Goal: Task Accomplishment & Management: Manage account settings

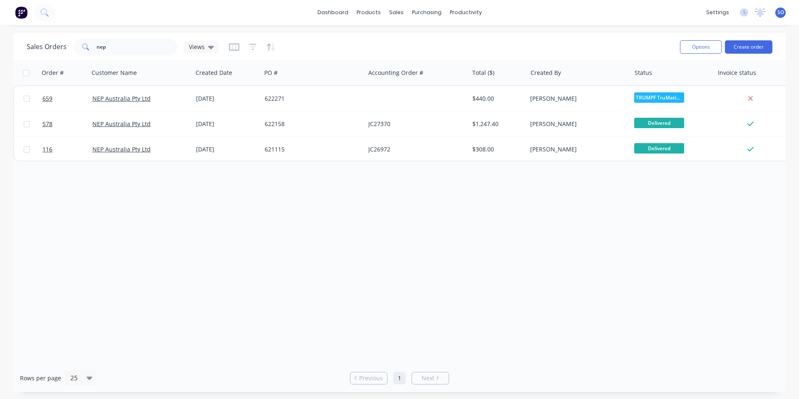
click at [137, 37] on div "Sales Orders nep Views" at bounding box center [350, 47] width 647 height 20
click at [139, 45] on input "nep" at bounding box center [137, 47] width 81 height 17
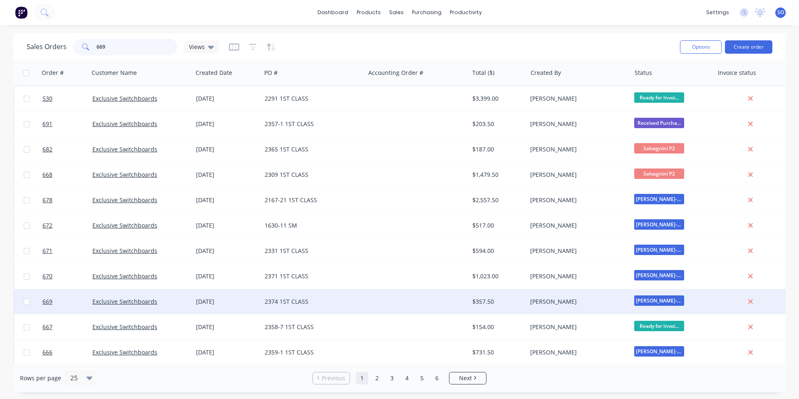
type input "669"
click at [191, 307] on div "Exclusive Switchboards" at bounding box center [141, 301] width 104 height 25
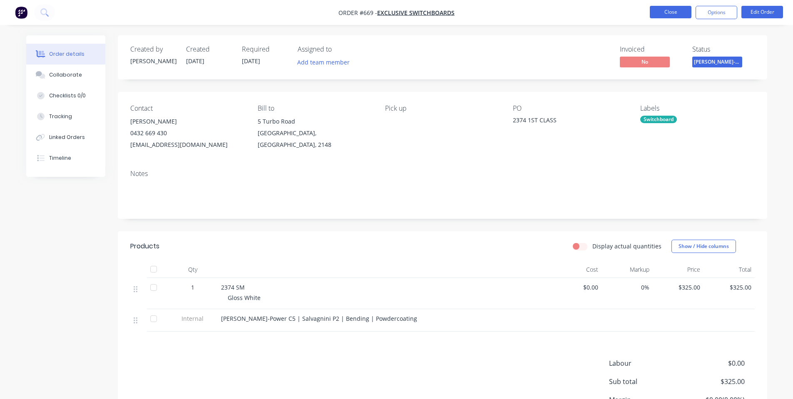
click at [680, 12] on button "Close" at bounding box center [671, 12] width 42 height 12
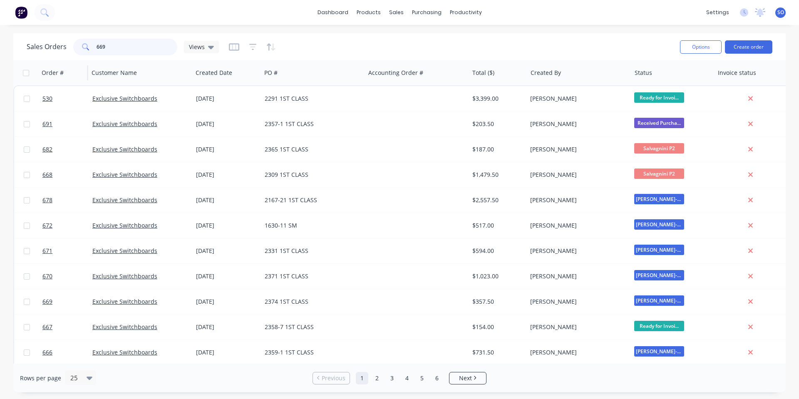
drag, startPoint x: 118, startPoint y: 43, endPoint x: 57, endPoint y: 62, distance: 63.3
click at [57, 62] on div "Sales Orders 669 Views Options Create order Order # Customer Name Created Date …" at bounding box center [399, 212] width 773 height 359
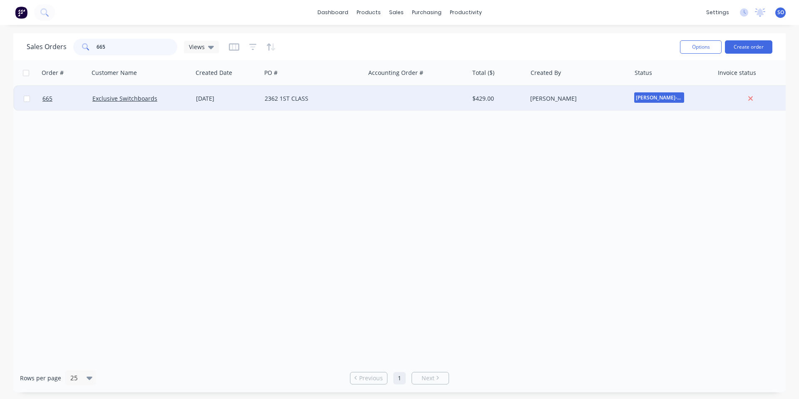
type input "665"
click at [294, 95] on div "2362 1ST CLASS" at bounding box center [311, 99] width 92 height 8
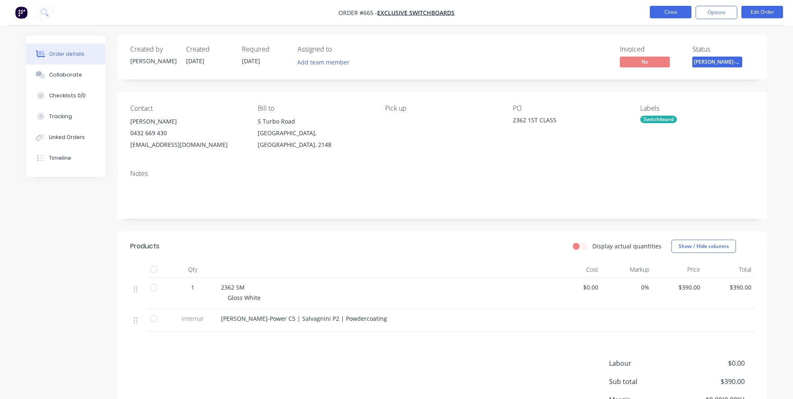
click at [682, 14] on button "Close" at bounding box center [671, 12] width 42 height 12
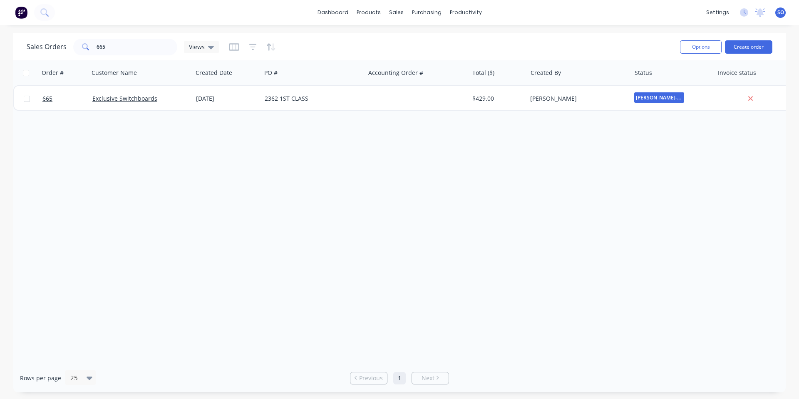
drag, startPoint x: 308, startPoint y: 297, endPoint x: 254, endPoint y: 139, distance: 167.2
click at [305, 286] on div "Order # Customer Name Created Date PO # Accounting Order # Total ($) Created By…" at bounding box center [399, 212] width 773 height 304
click at [375, 162] on div "Order # Customer Name Created Date PO # Accounting Order # Total ($) Created By…" at bounding box center [399, 212] width 773 height 304
drag, startPoint x: 97, startPoint y: 47, endPoint x: 41, endPoint y: 45, distance: 55.4
click at [41, 45] on div "Sales Orders 665 Views" at bounding box center [123, 47] width 192 height 17
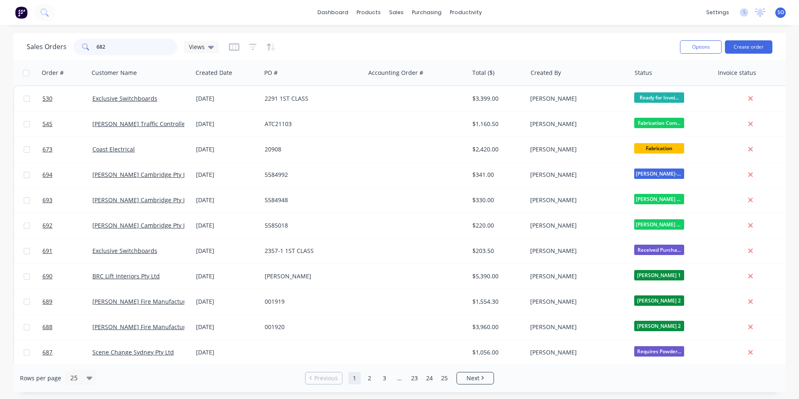
type input "682"
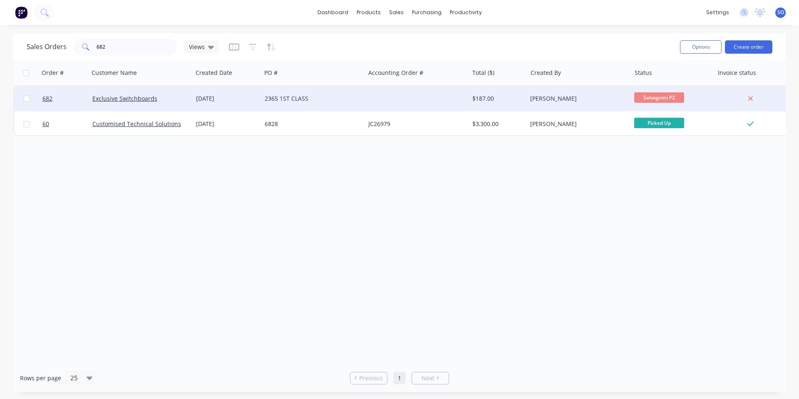
click at [190, 102] on div "Exclusive Switchboards" at bounding box center [141, 98] width 104 height 25
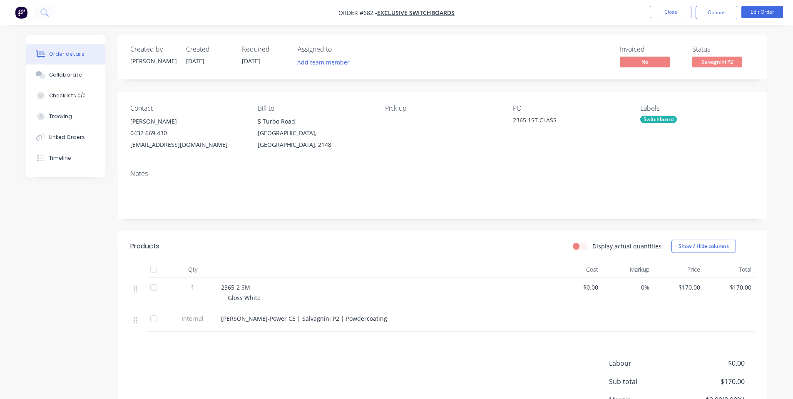
click at [716, 60] on span "Salvagnini P2" at bounding box center [717, 62] width 50 height 10
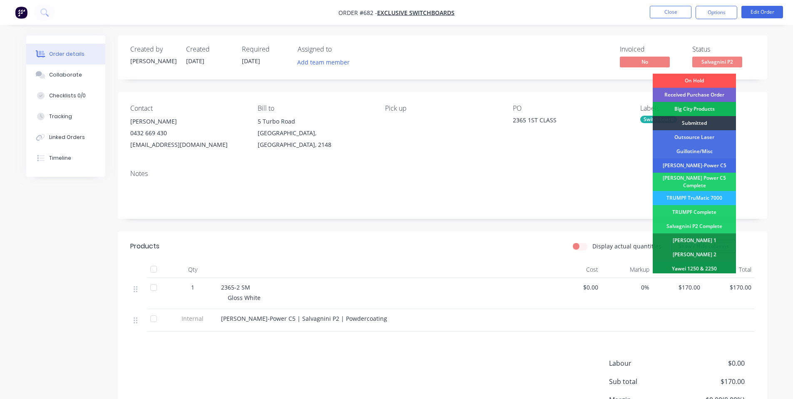
click at [702, 161] on div "[PERSON_NAME]-Power C5" at bounding box center [694, 166] width 83 height 14
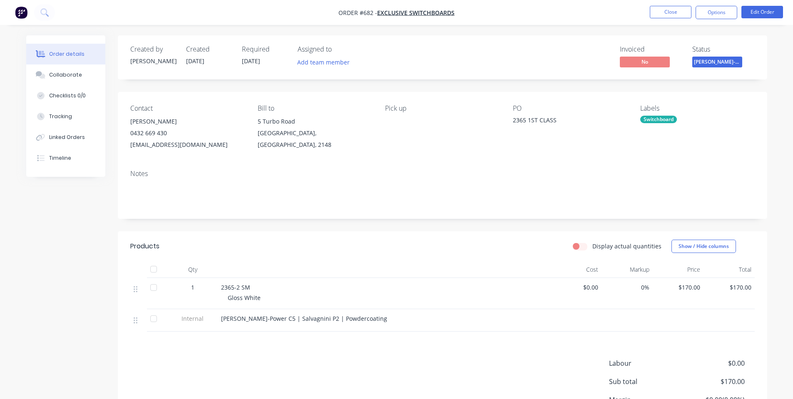
click at [705, 112] on div "Labels" at bounding box center [697, 109] width 114 height 8
click at [676, 14] on button "Close" at bounding box center [671, 12] width 42 height 12
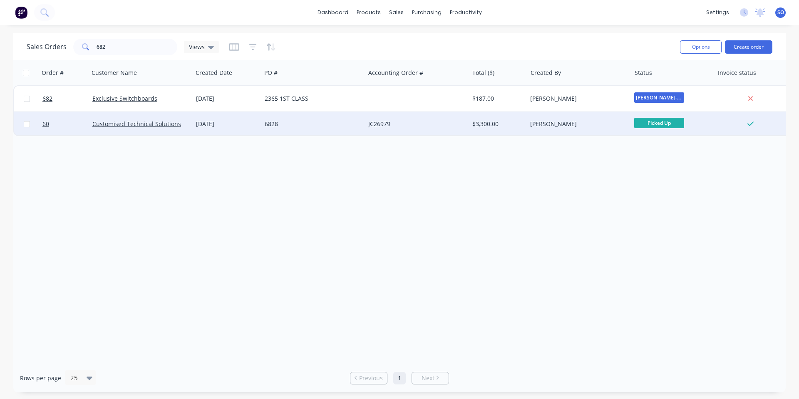
drag, startPoint x: 260, startPoint y: 164, endPoint x: 278, endPoint y: 113, distance: 54.0
click at [261, 159] on div "Order # Customer Name Created Date PO # Accounting Order # Total ($) Created By…" at bounding box center [399, 212] width 773 height 304
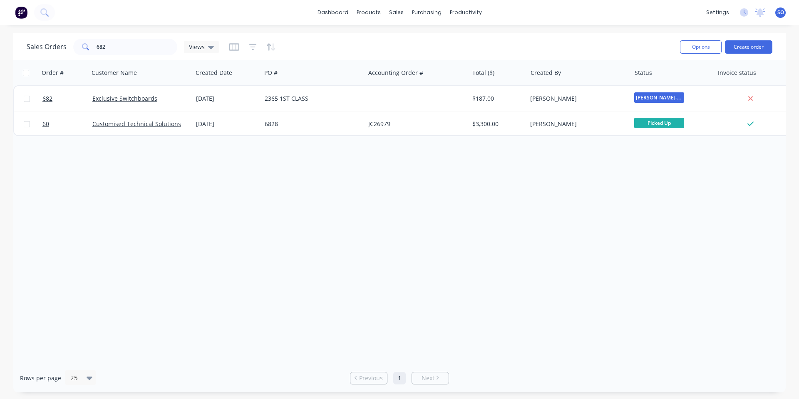
click at [316, 287] on div "Order # Customer Name Created Date PO # Accounting Order # Total ($) Created By…" at bounding box center [399, 212] width 773 height 304
click at [679, 147] on div "Order # Customer Name Created Date PO # Accounting Order # Total ($) Created By…" at bounding box center [399, 212] width 773 height 304
click at [368, 219] on div "Order # Customer Name Created Date PO # Accounting Order # Total ($) Created By…" at bounding box center [399, 212] width 773 height 304
click at [373, 320] on div "Order # Customer Name Created Date PO # Accounting Order # Total ($) Created By…" at bounding box center [399, 212] width 773 height 304
click at [254, 245] on div "Order # Customer Name Created Date PO # Accounting Order # Total ($) Created By…" at bounding box center [399, 212] width 773 height 304
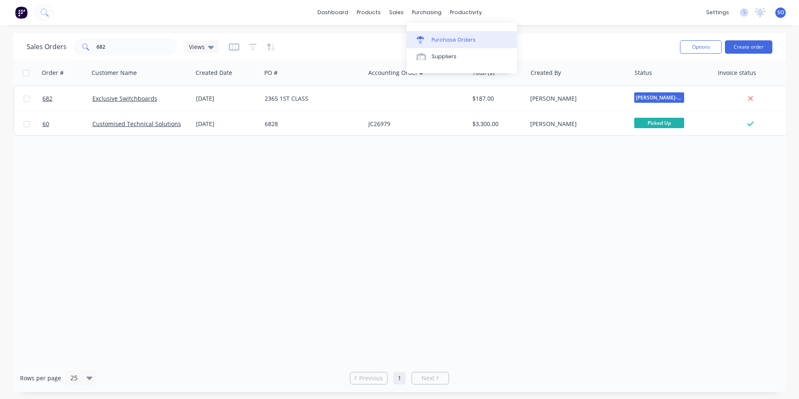
click at [429, 36] on div at bounding box center [423, 39] width 12 height 7
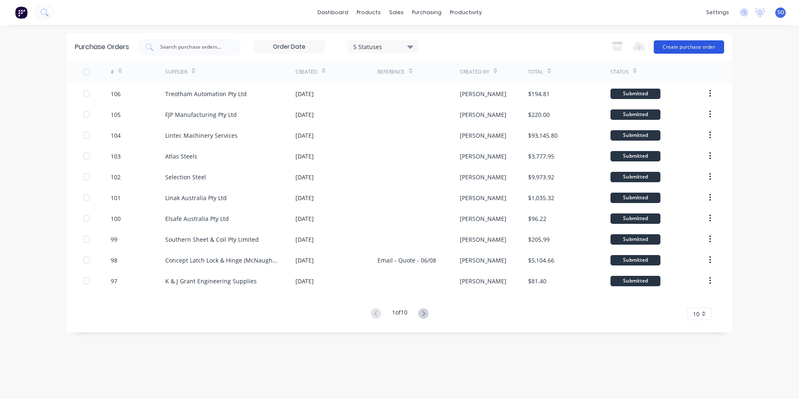
click at [661, 44] on button "Create purchase order" at bounding box center [689, 46] width 70 height 13
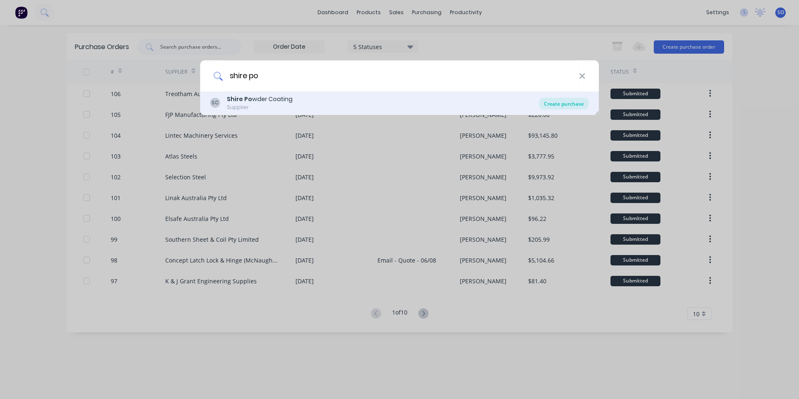
type input "shire po"
click at [555, 101] on div "Create purchase" at bounding box center [564, 104] width 50 height 12
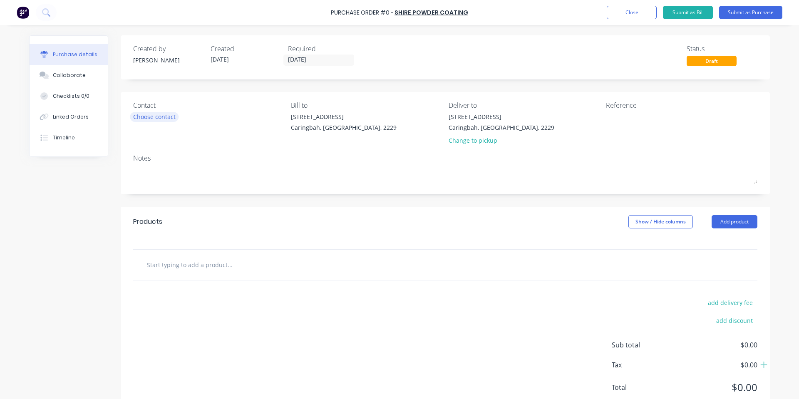
click at [166, 117] on div "Choose contact" at bounding box center [154, 116] width 42 height 9
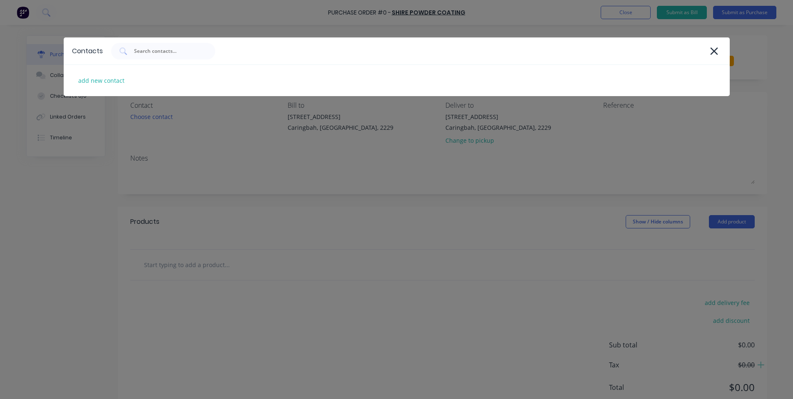
click at [244, 187] on div "Contacts add new contact" at bounding box center [396, 199] width 793 height 399
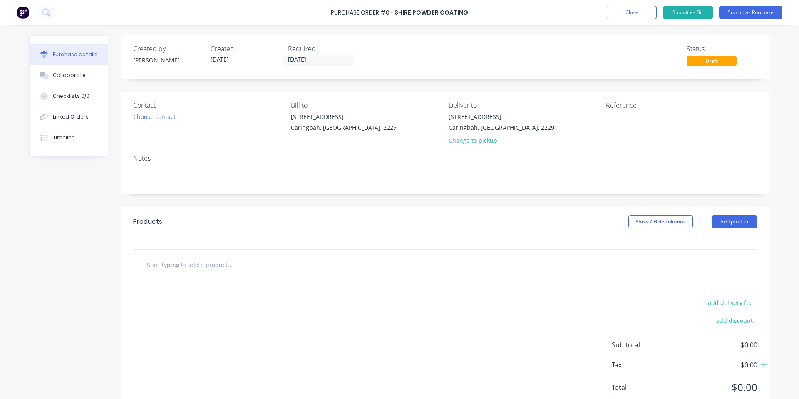
click at [206, 261] on input "text" at bounding box center [230, 264] width 167 height 17
type input "Powder Coated - Dulux Night Sky Matt 27219319 with Chromate"
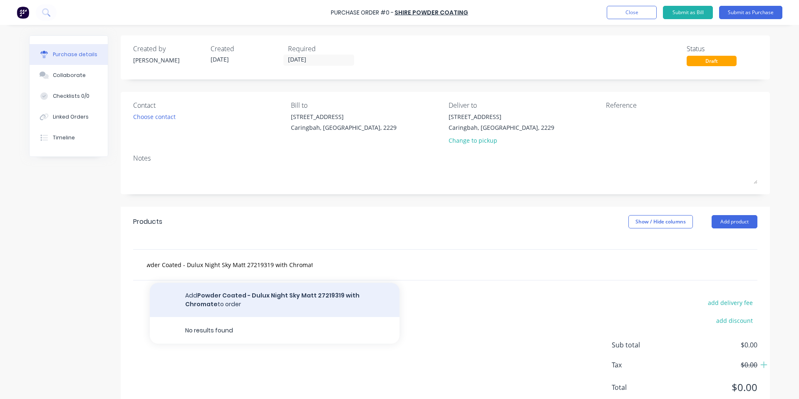
click at [240, 300] on button "Add Powder Coated - Dulux Night Sky Matt 27219319 with Chromate to order" at bounding box center [275, 300] width 250 height 34
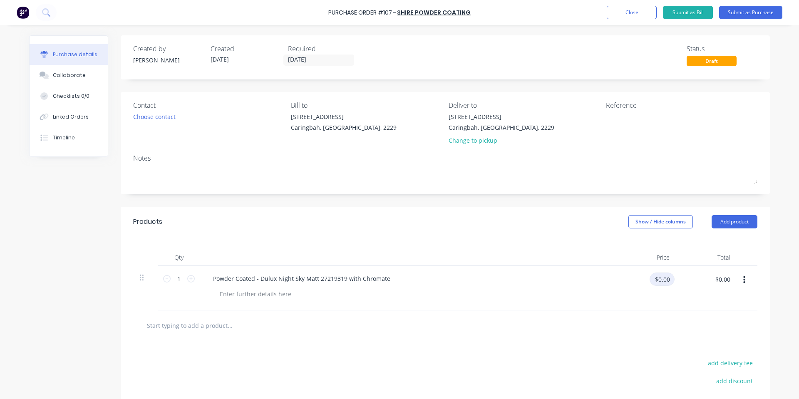
click at [664, 279] on input "$0.00" at bounding box center [662, 279] width 25 height 13
type input "$6,000.00"
click at [229, 294] on div at bounding box center [255, 294] width 85 height 12
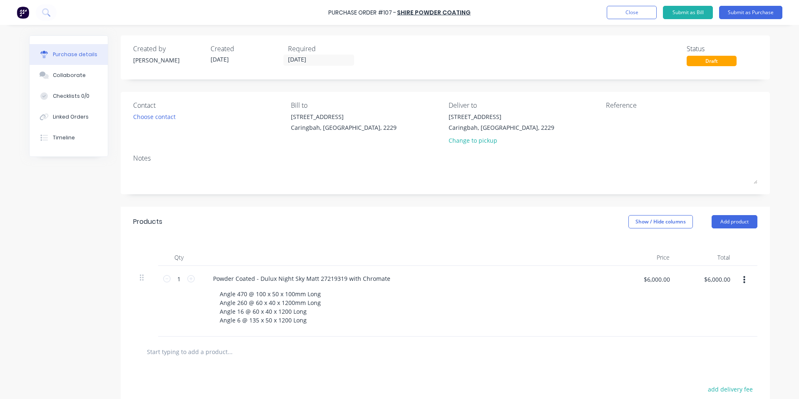
click at [272, 239] on div "Qty Price Total 1 1 Powder Coated - Dulux Night Sky Matt 27219319 with Chromate…" at bounding box center [446, 287] width 650 height 100
click at [660, 130] on textarea at bounding box center [658, 121] width 104 height 19
type textarea "Quote 13825"
type textarea "x"
type textarea "Quote 13825"
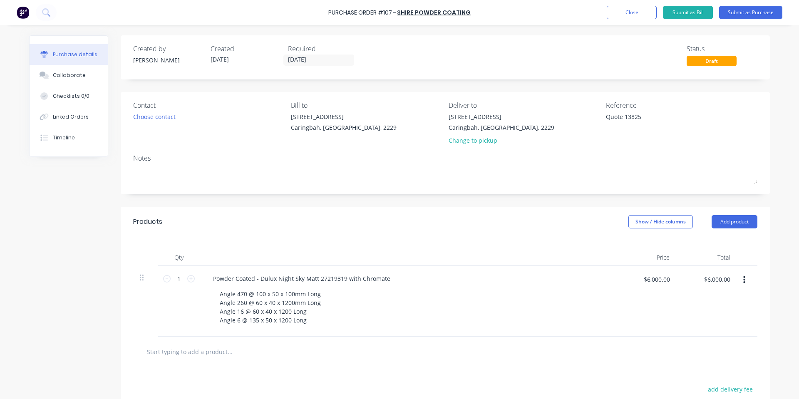
click at [249, 127] on div "Contact Choose contact" at bounding box center [209, 124] width 152 height 49
click at [736, 12] on button "Submit as Purchase" at bounding box center [750, 12] width 63 height 13
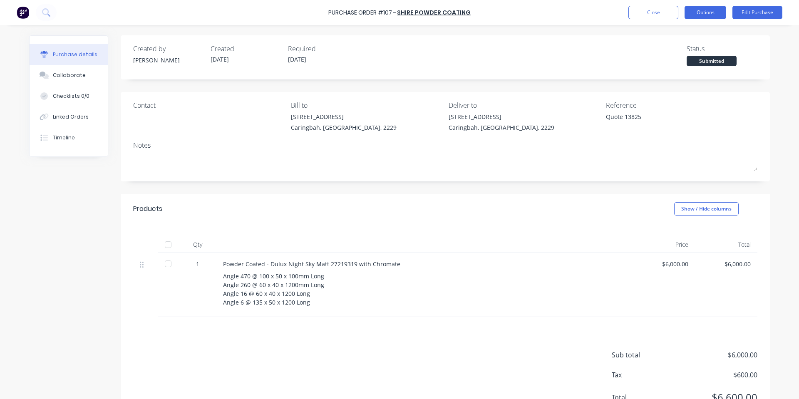
click at [721, 12] on button "Options" at bounding box center [706, 12] width 42 height 13
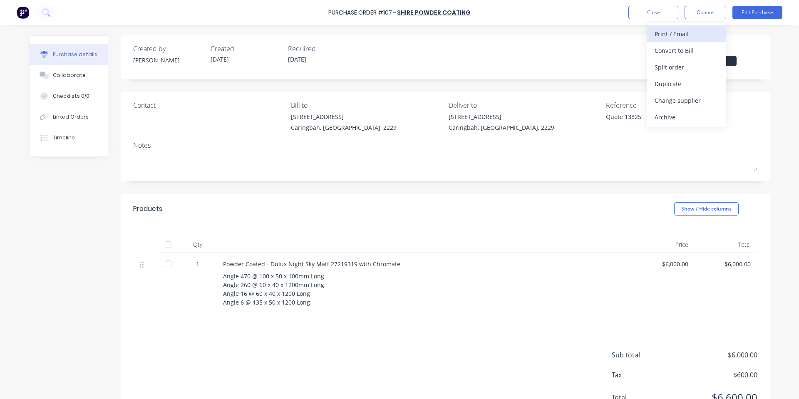
click at [696, 40] on div "Print / Email" at bounding box center [687, 34] width 64 height 12
click at [689, 52] on div "With pricing" at bounding box center [687, 51] width 64 height 12
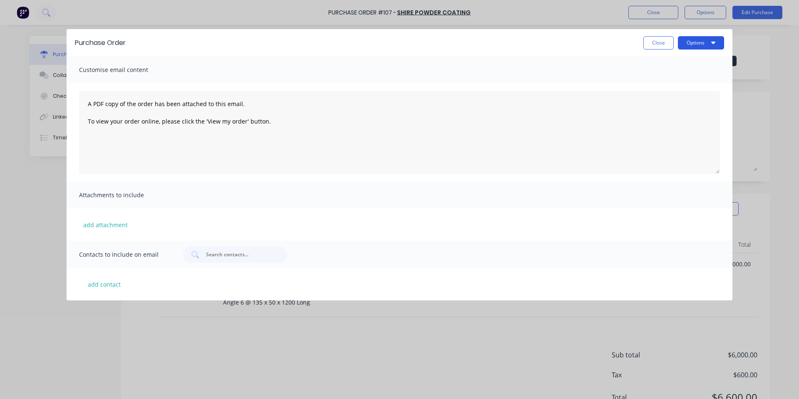
drag, startPoint x: 689, startPoint y: 39, endPoint x: 691, endPoint y: 45, distance: 6.1
click at [690, 39] on button "Options" at bounding box center [701, 42] width 46 height 13
click at [684, 60] on div "Print" at bounding box center [685, 64] width 64 height 12
click at [63, 76] on div "Purchase Order Close Options Print Email Customise email content A PDF copy of …" at bounding box center [399, 199] width 799 height 399
click at [656, 42] on button "Close" at bounding box center [659, 42] width 30 height 13
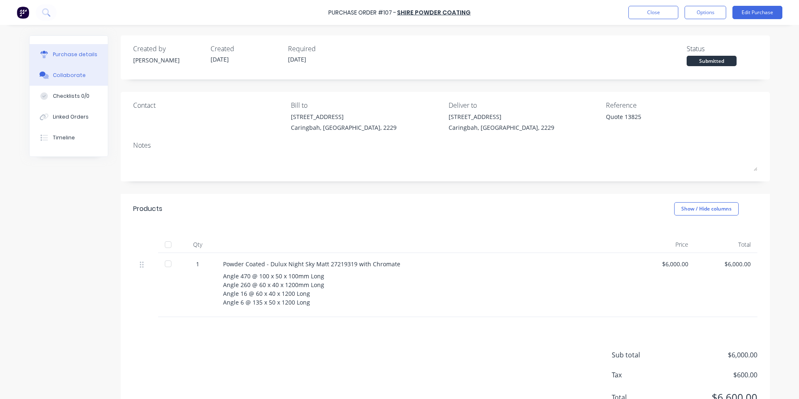
click at [43, 78] on icon at bounding box center [46, 76] width 6 height 5
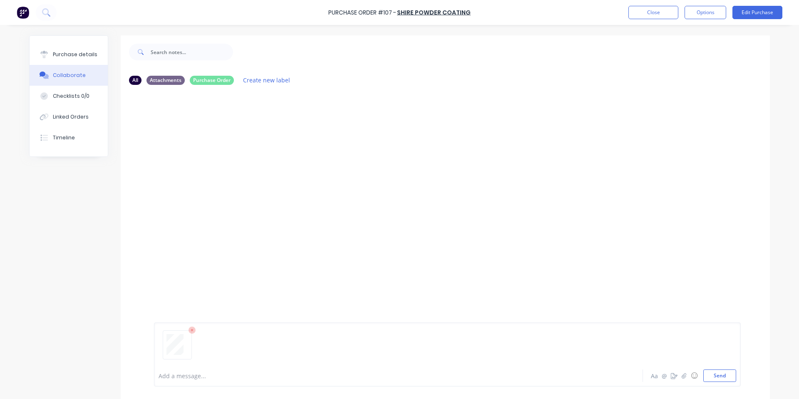
click at [737, 379] on div "Add a message... Aa @ ☺ Send" at bounding box center [447, 355] width 587 height 64
drag, startPoint x: 734, startPoint y: 376, endPoint x: 725, endPoint y: 376, distance: 8.7
click at [733, 376] on div "Add a message... Aa @ ☺ Send" at bounding box center [447, 355] width 587 height 64
click at [723, 376] on button "Send" at bounding box center [720, 376] width 33 height 12
click at [70, 54] on div "Purchase details" at bounding box center [75, 54] width 45 height 7
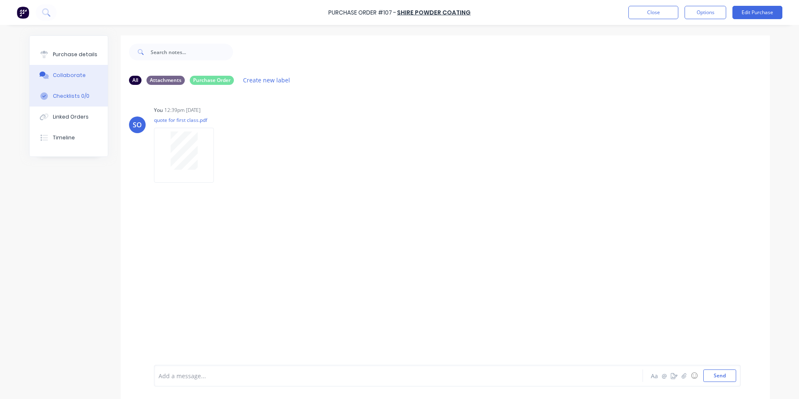
type textarea "x"
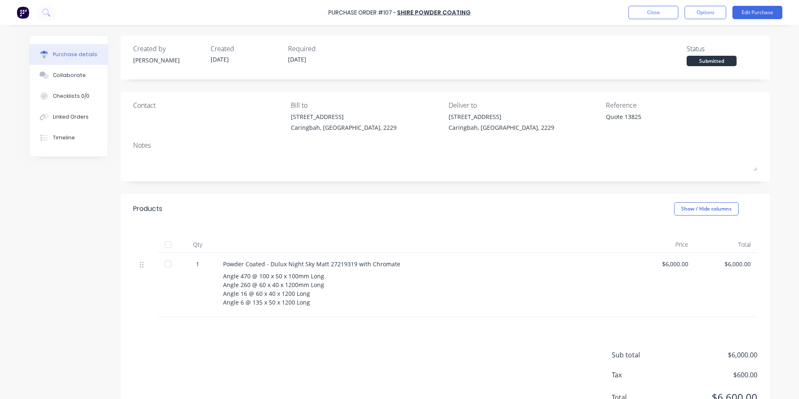
click at [652, 20] on div "Purchase Order #107 - Shire Powder Coating Close Options Edit Purchase" at bounding box center [399, 12] width 799 height 25
click at [654, 11] on button "Close" at bounding box center [654, 12] width 50 height 13
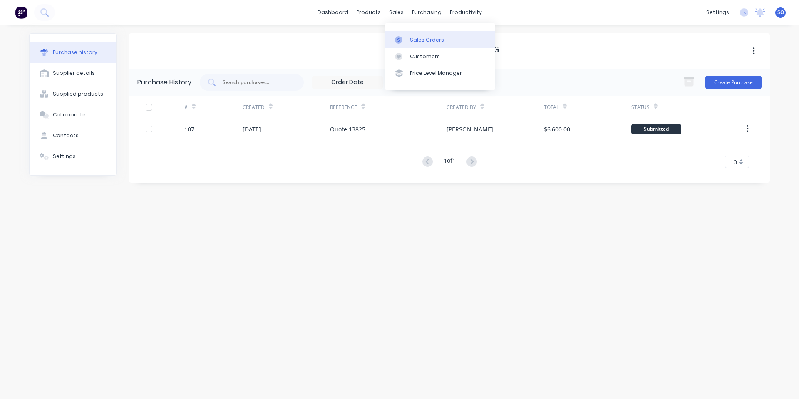
click at [397, 38] on icon at bounding box center [398, 39] width 7 height 7
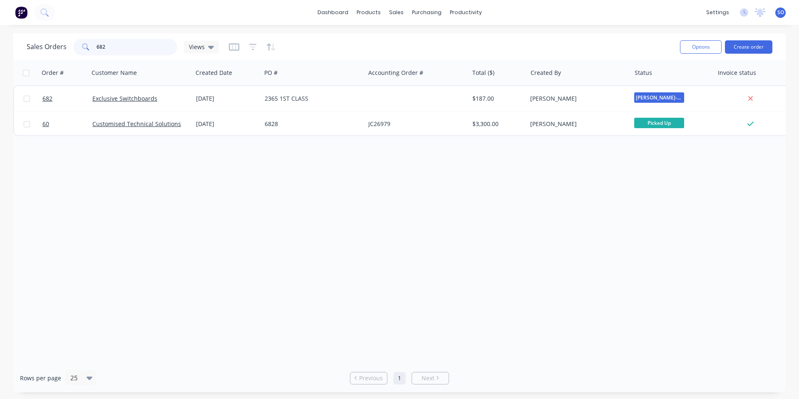
drag, startPoint x: 152, startPoint y: 46, endPoint x: 69, endPoint y: 56, distance: 84.3
click at [68, 55] on div "Sales Orders 682 Views" at bounding box center [123, 47] width 192 height 17
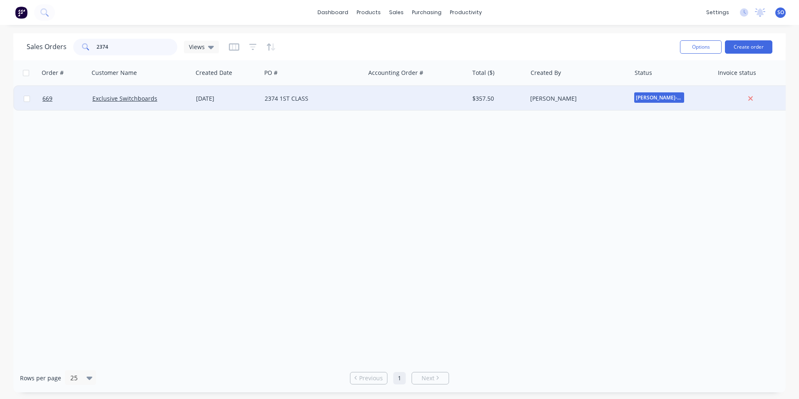
type input "2374"
click at [306, 102] on div "2374 1ST CLASS" at bounding box center [311, 99] width 92 height 8
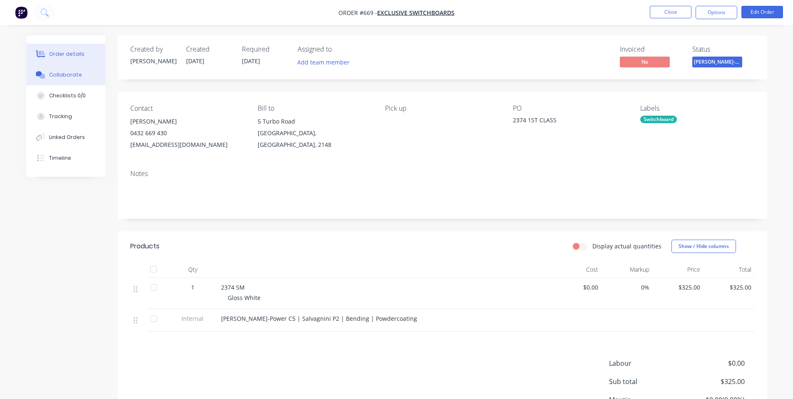
click at [60, 77] on div "Collaborate" at bounding box center [65, 74] width 33 height 7
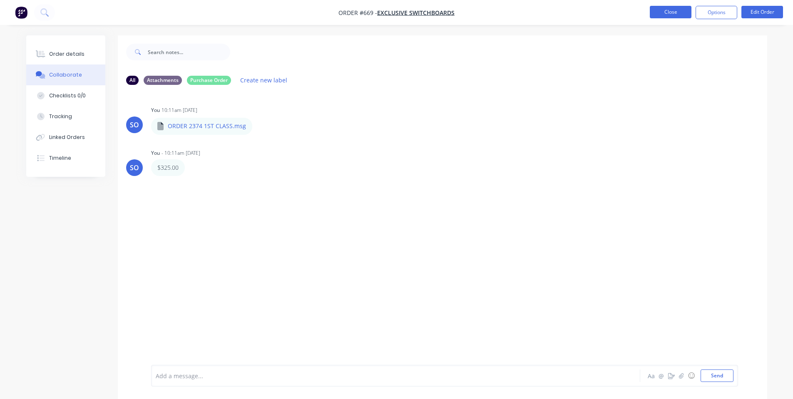
click at [654, 12] on button "Close" at bounding box center [671, 12] width 42 height 12
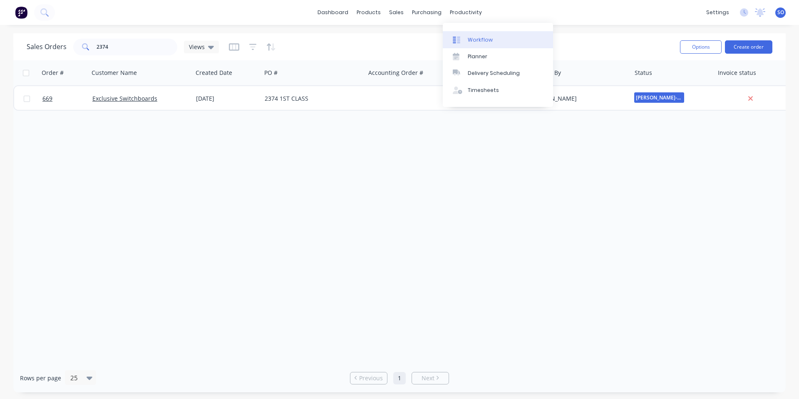
click at [474, 38] on div "Workflow" at bounding box center [480, 39] width 25 height 7
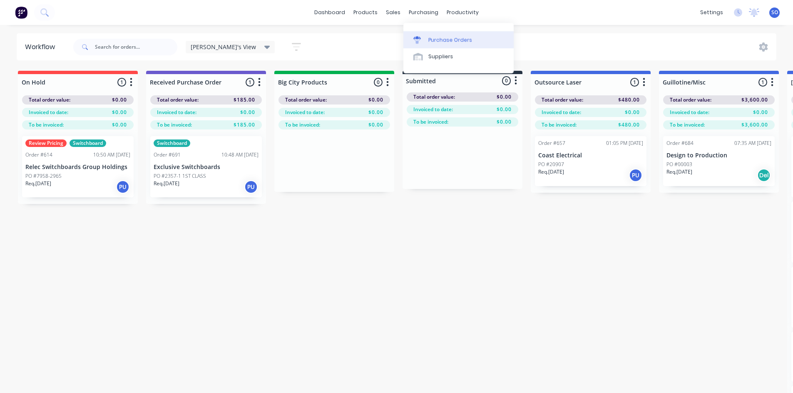
click at [428, 41] on link "Purchase Orders" at bounding box center [458, 39] width 110 height 17
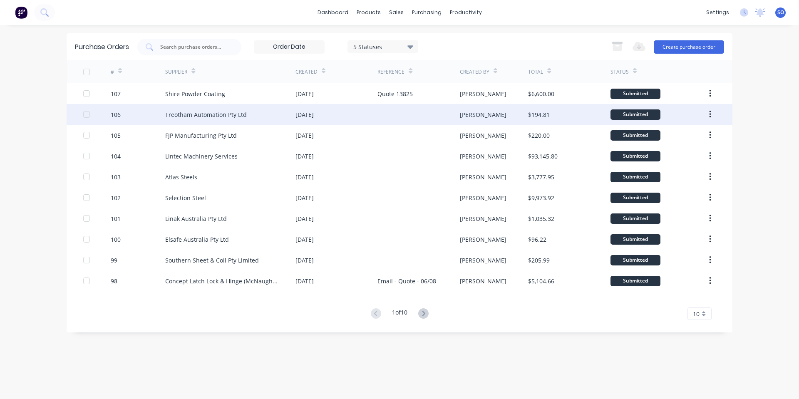
click at [257, 119] on div "Treotham Automation Pty Ltd" at bounding box center [230, 114] width 130 height 21
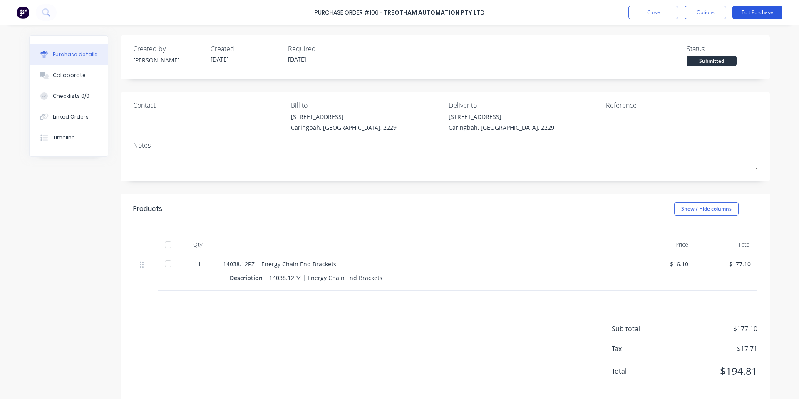
click at [755, 18] on button "Edit Purchase" at bounding box center [758, 12] width 50 height 13
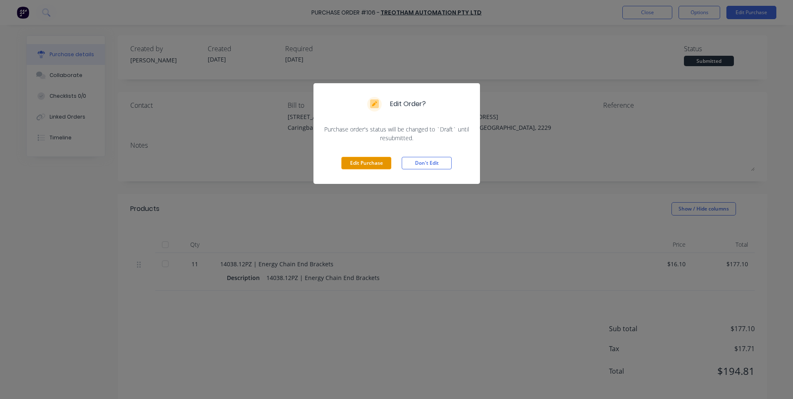
click at [361, 163] on button "Edit Purchase" at bounding box center [366, 163] width 50 height 12
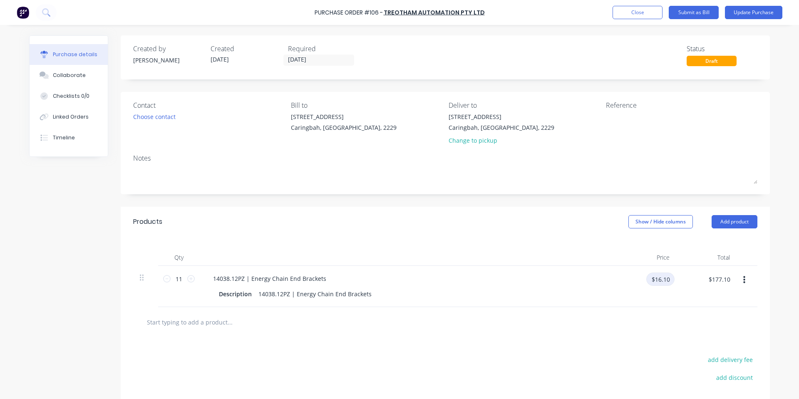
click at [667, 280] on input "$16.10" at bounding box center [661, 279] width 28 height 13
type input "$16.80"
type input "$184.80"
click at [623, 321] on div at bounding box center [445, 322] width 611 height 17
click at [714, 361] on button "add delivery fee" at bounding box center [730, 359] width 55 height 11
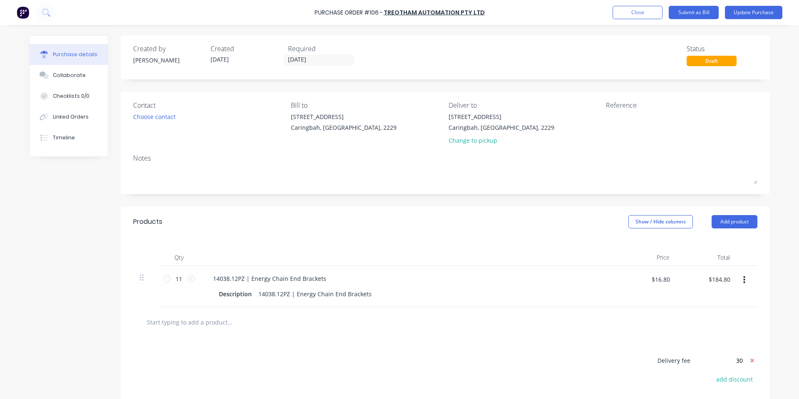
type input "$30.00"
click at [670, 303] on div "$16.80 $16.80" at bounding box center [646, 286] width 60 height 41
click at [763, 17] on button "Update Purchase" at bounding box center [753, 12] width 57 height 13
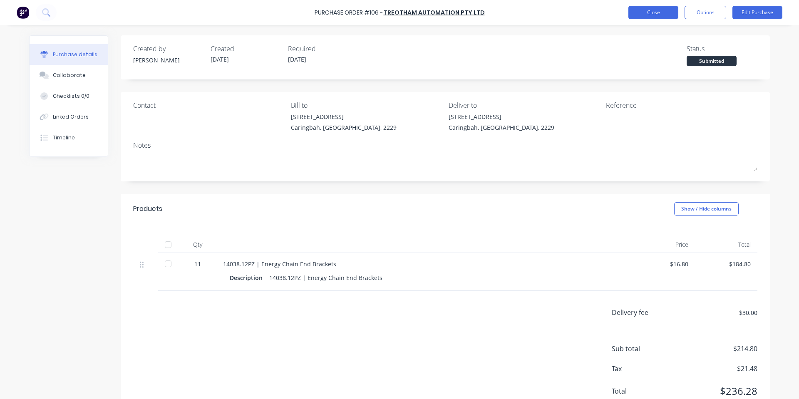
click at [673, 9] on button "Close" at bounding box center [654, 12] width 50 height 13
